Goal: Task Accomplishment & Management: Manage account settings

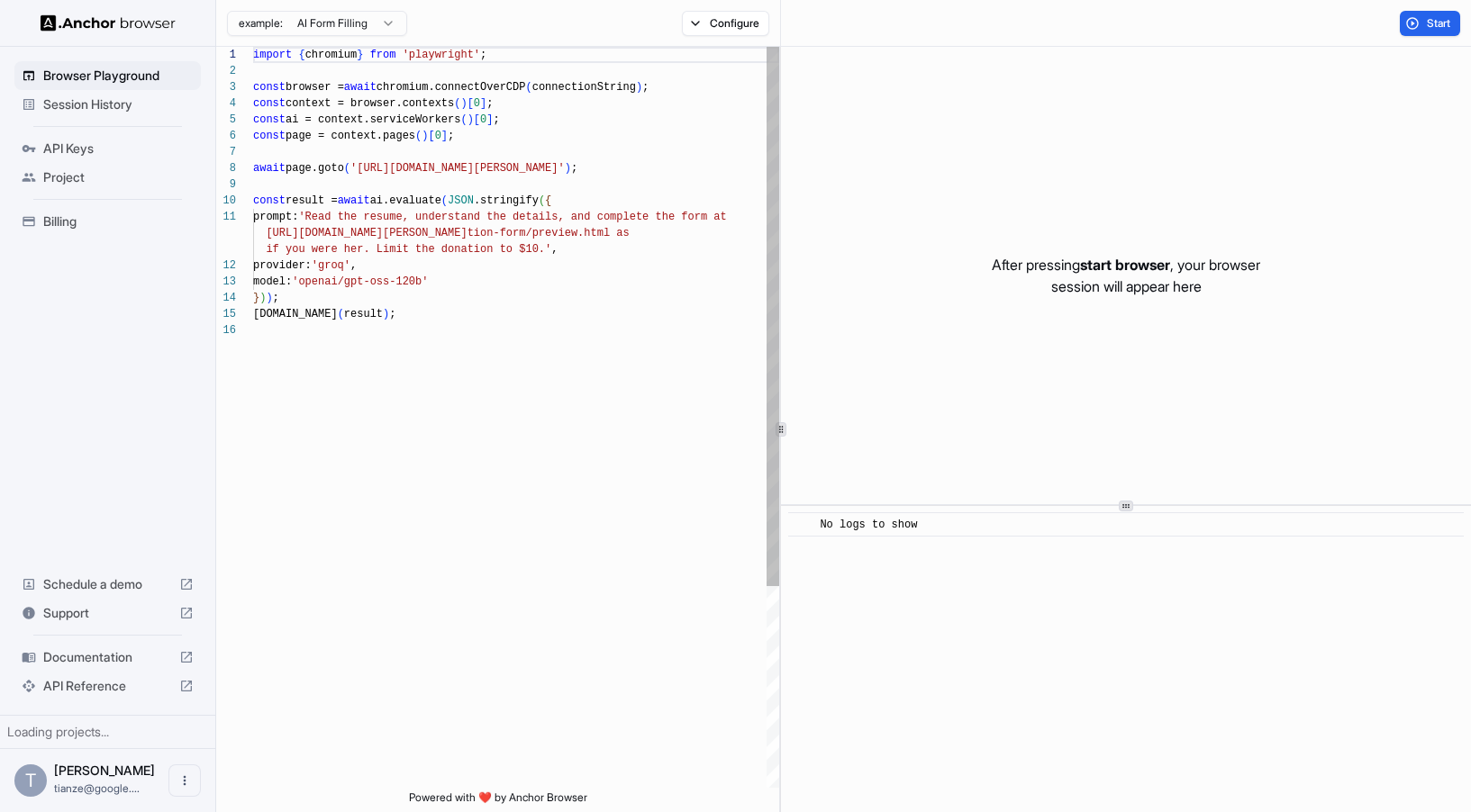
scroll to position [162, 0]
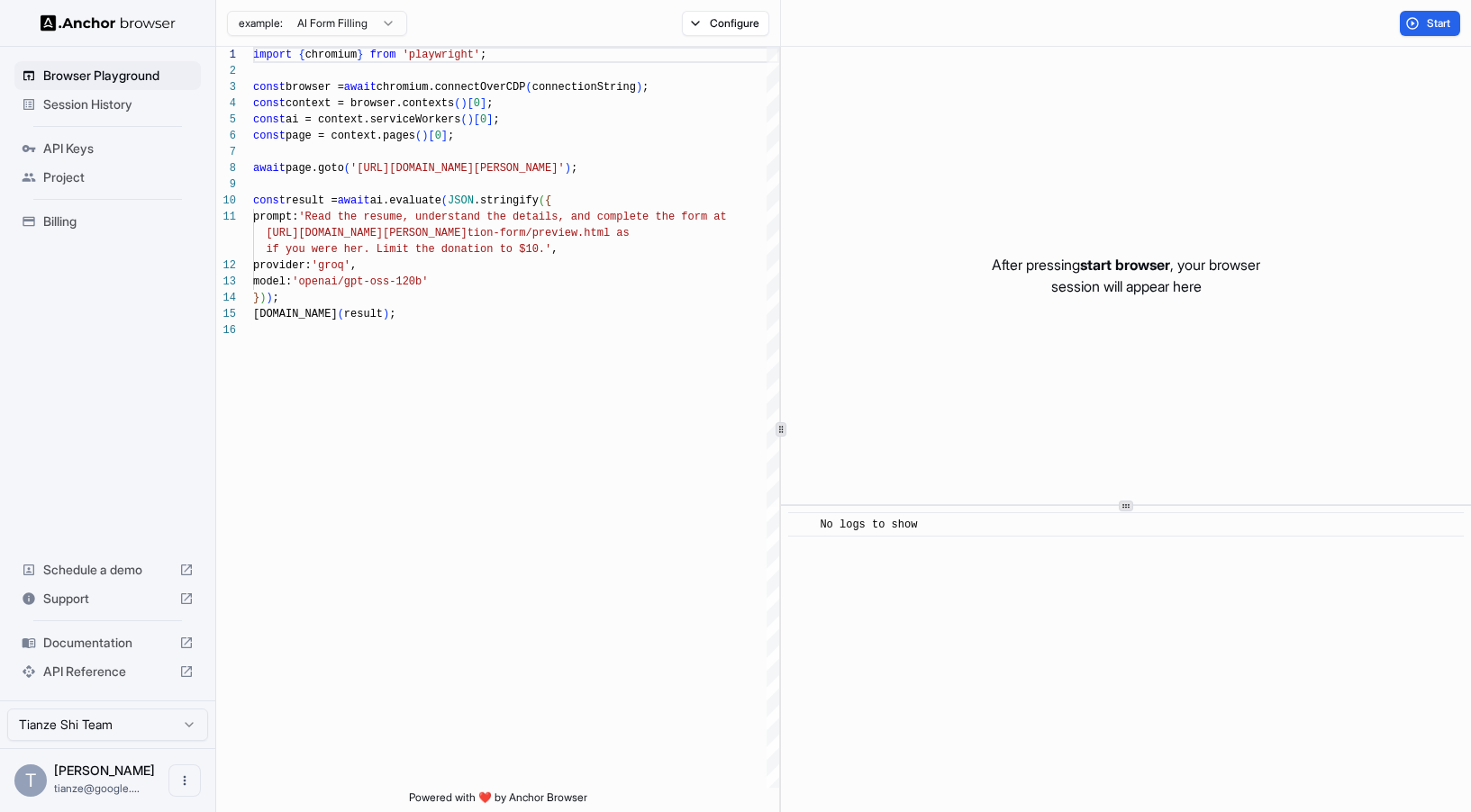
click at [67, 183] on span "Project" at bounding box center [118, 176] width 151 height 18
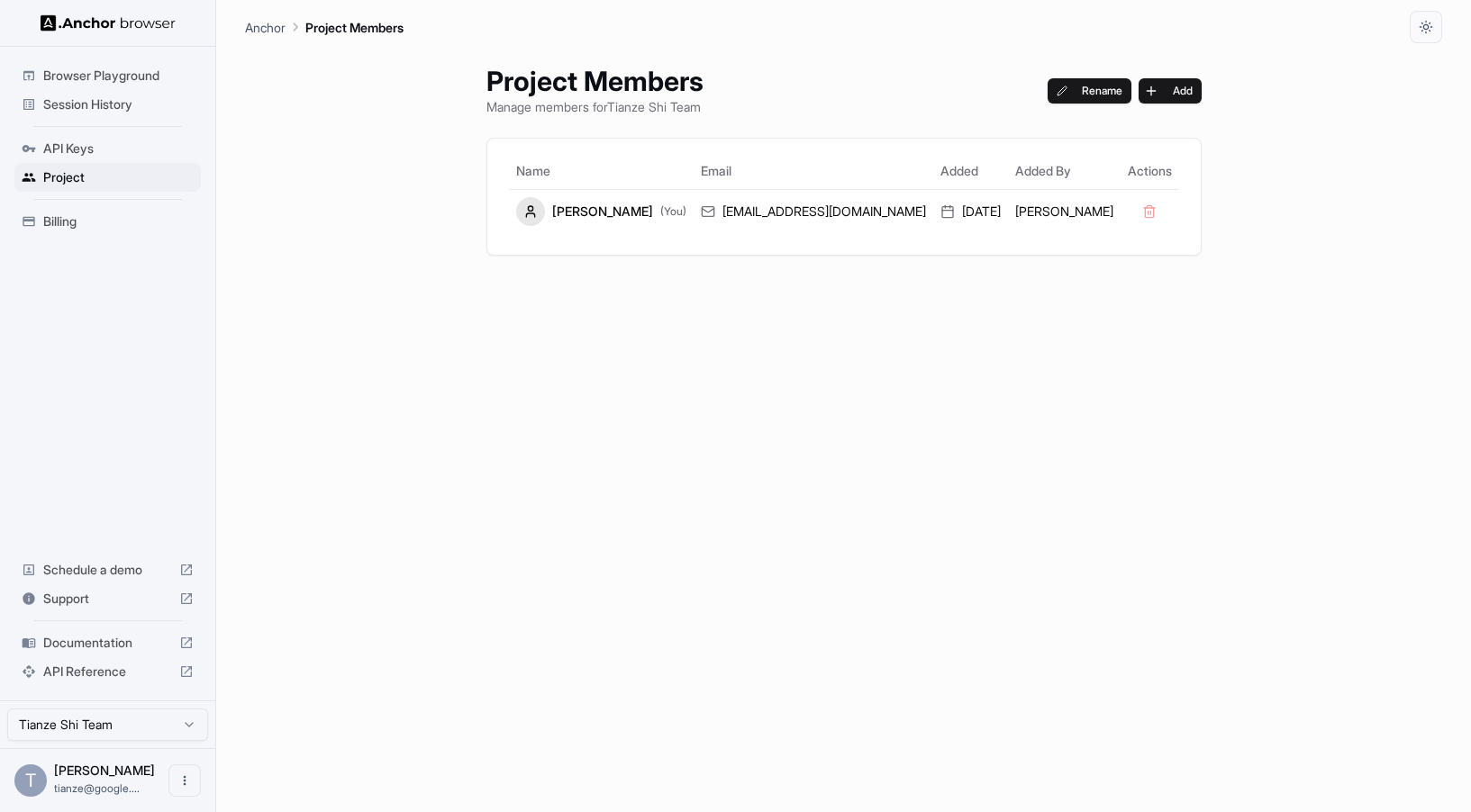
click at [59, 231] on span "Billing" at bounding box center [118, 221] width 151 height 18
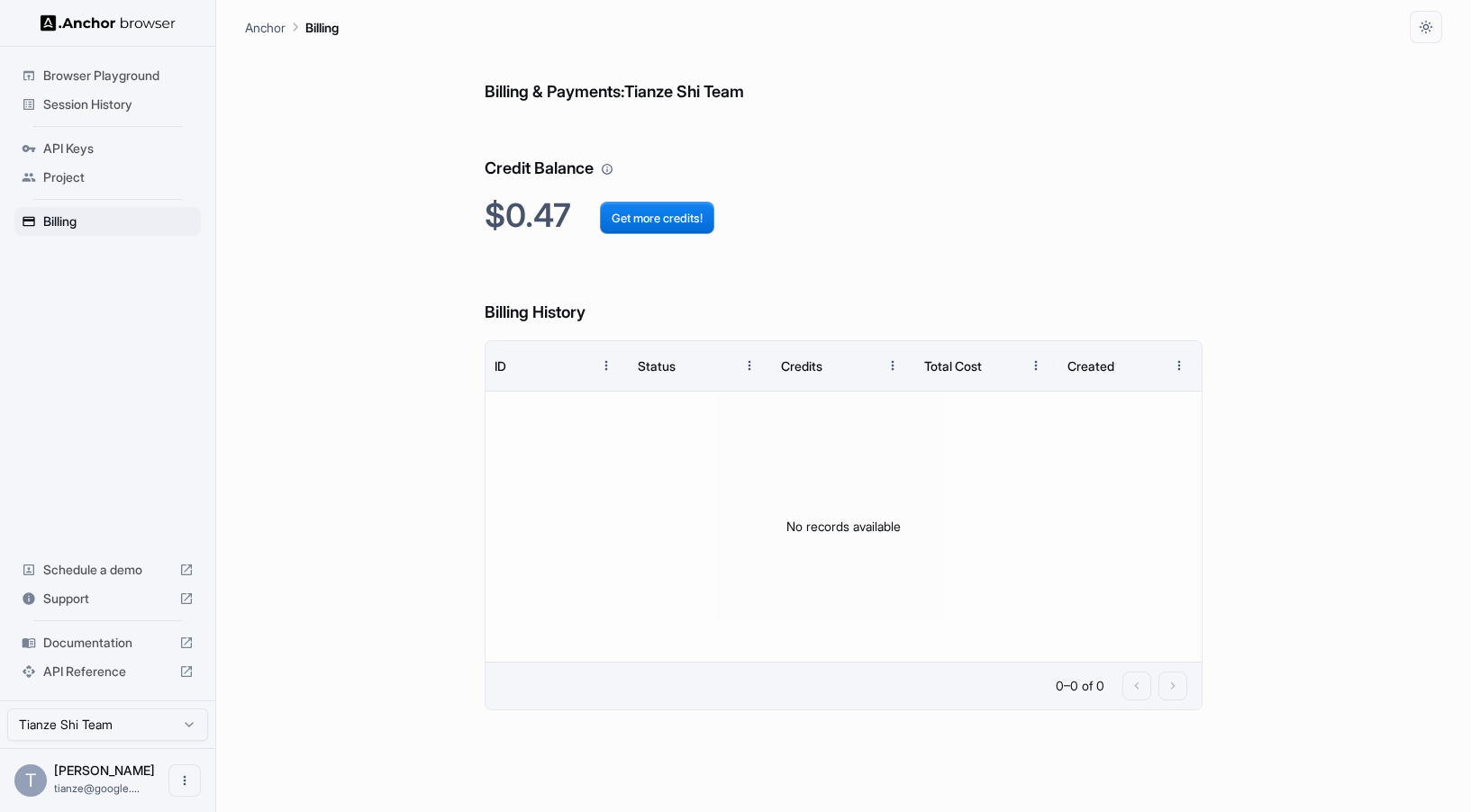
click at [79, 187] on span "Project" at bounding box center [118, 176] width 151 height 18
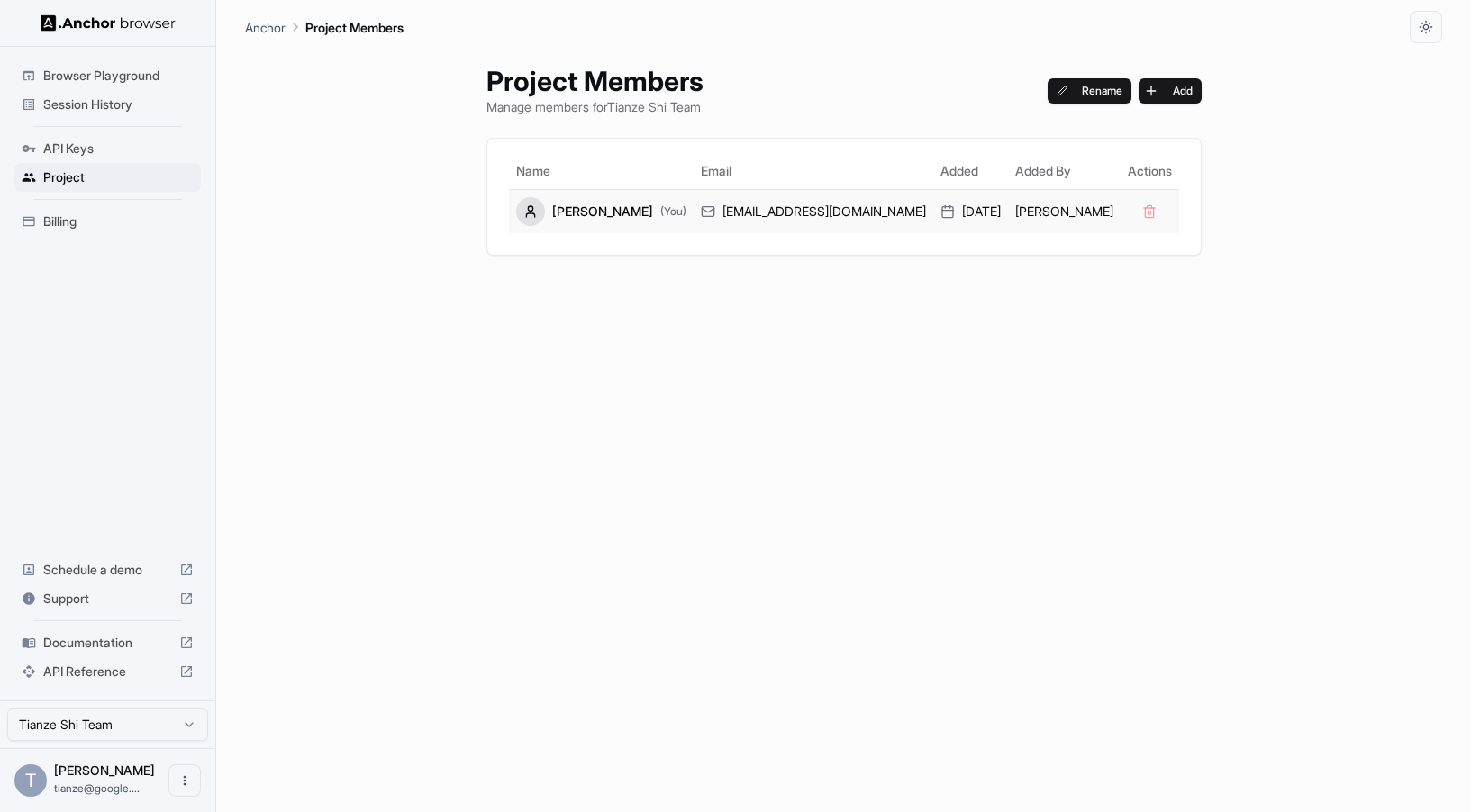
click at [857, 221] on div "[EMAIL_ADDRESS][DOMAIN_NAME]" at bounding box center [813, 211] width 225 height 18
drag, startPoint x: 857, startPoint y: 235, endPoint x: 749, endPoint y: 235, distance: 108.0
click at [749, 221] on div "tianze@google.com" at bounding box center [813, 211] width 225 height 18
copy div "tianze@google.com"
click at [1138, 100] on button "Add" at bounding box center [1170, 91] width 63 height 25
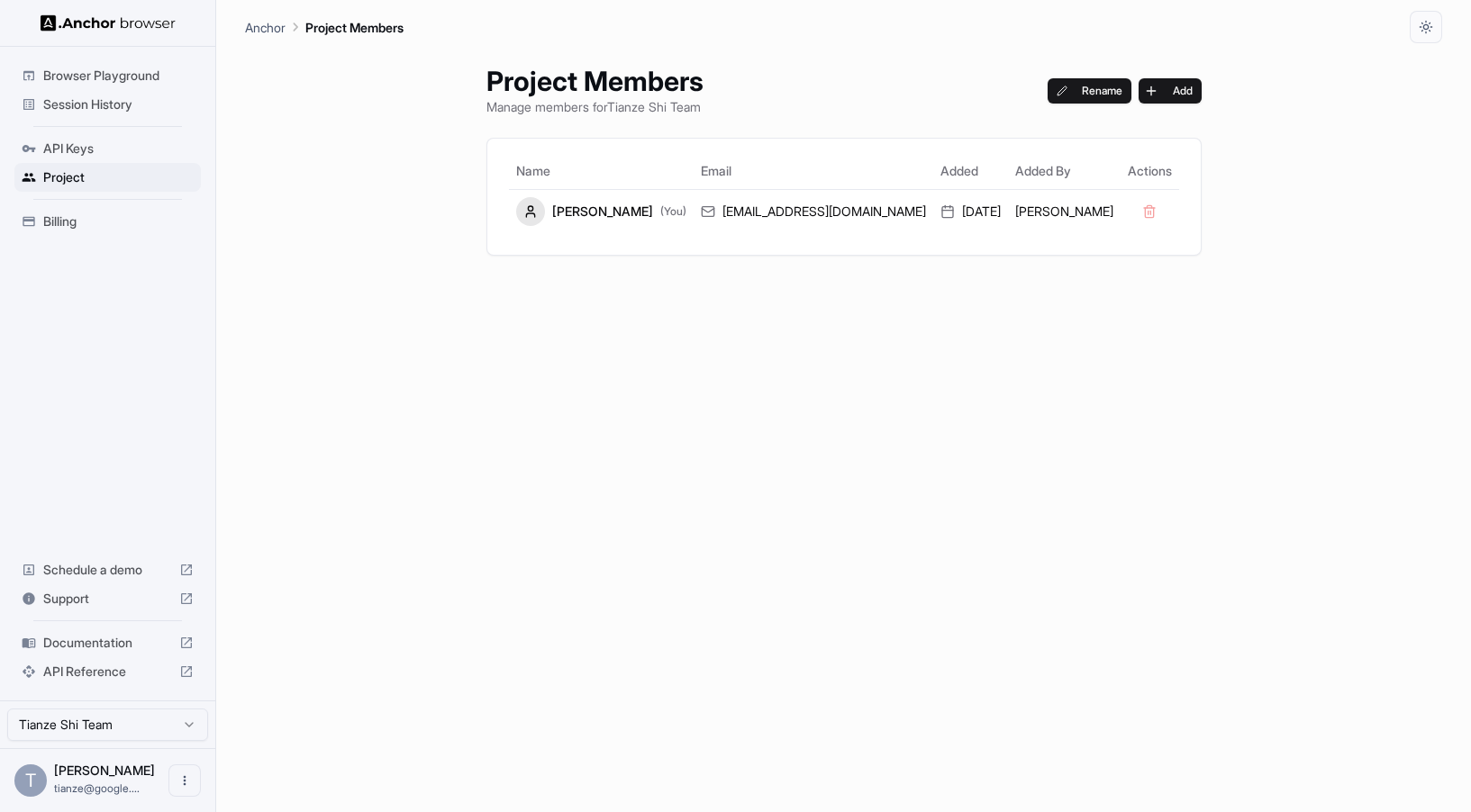
click at [129, 715] on html "Browser Playground Session History API Keys Project Billing Schedule a demo Sup…" at bounding box center [736, 406] width 1471 height 812
click at [484, 691] on html "Browser Playground Session History API Keys Project Billing Schedule a demo Sup…" at bounding box center [736, 406] width 1471 height 812
click at [156, 704] on html "Browser Playground Session History API Keys Project Billing Schedule a demo Sup…" at bounding box center [736, 406] width 1471 height 812
click at [82, 231] on span "Billing" at bounding box center [118, 221] width 151 height 18
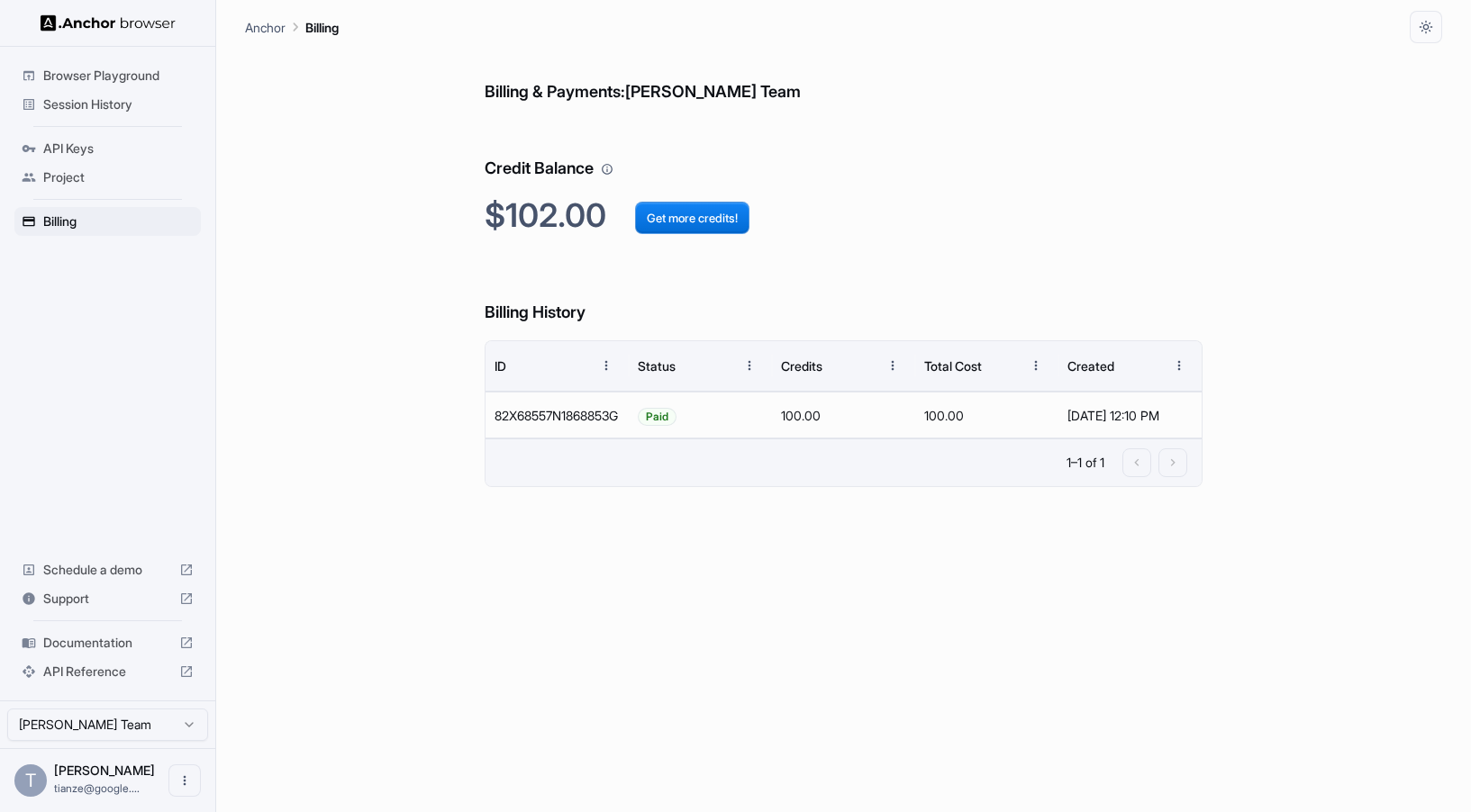
click at [83, 114] on span "Session History" at bounding box center [118, 103] width 151 height 18
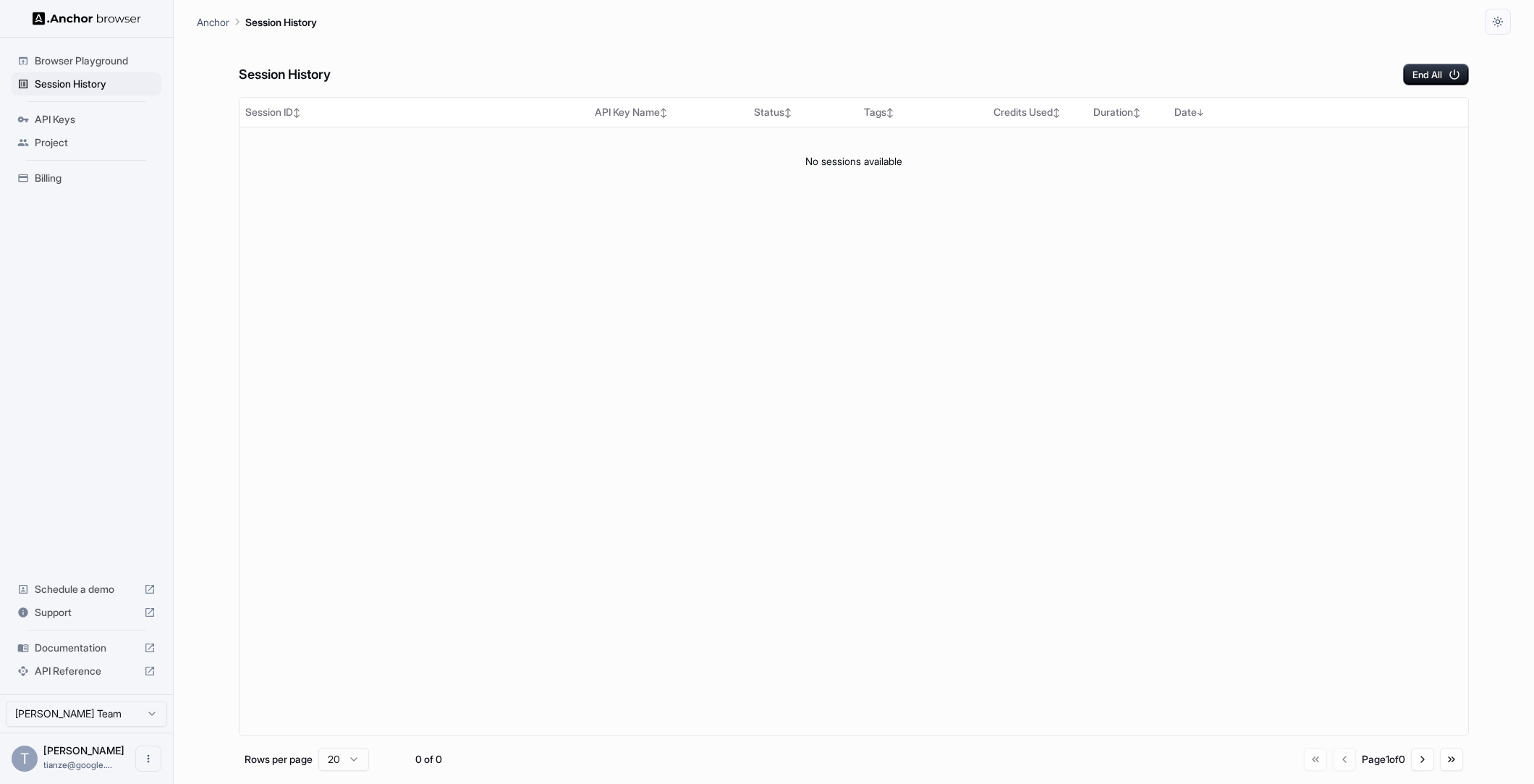
drag, startPoint x: 994, startPoint y: 415, endPoint x: 1504, endPoint y: 420, distance: 510.0
click at [994, 415] on div "Session ID ↕ API Key Name ↕ Status ↕ Tags ↕ Credits Used ↕ Duration ↕ Date ↓ No…" at bounding box center [854, 416] width 1230 height 639
click at [82, 642] on span "Documentation" at bounding box center [86, 647] width 103 height 14
